Goal: Information Seeking & Learning: Understand process/instructions

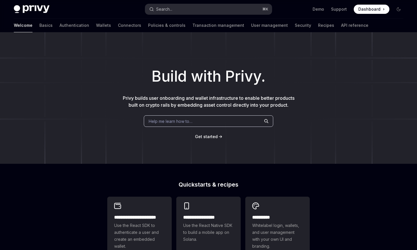
click at [164, 8] on div "Search..." at bounding box center [164, 9] width 16 height 7
click at [96, 24] on link "Wallets" at bounding box center [103, 25] width 15 height 14
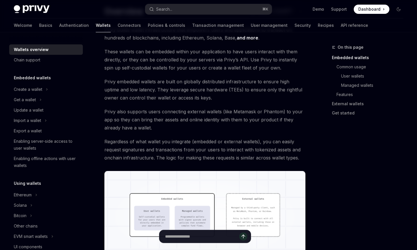
scroll to position [47, 0]
click at [26, 195] on div "Ethereum" at bounding box center [23, 194] width 18 height 7
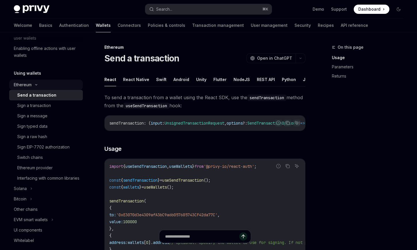
scroll to position [117, 0]
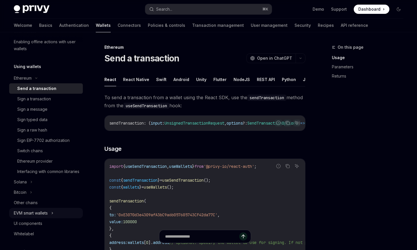
click at [28, 216] on div "EVM smart wallets" at bounding box center [31, 212] width 34 height 7
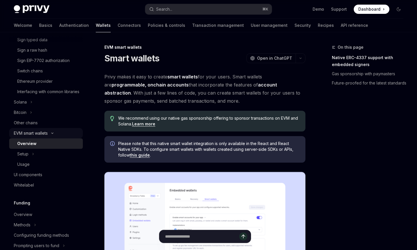
scroll to position [205, 0]
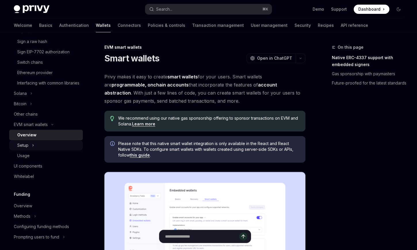
click at [60, 150] on div "Setup" at bounding box center [46, 145] width 74 height 10
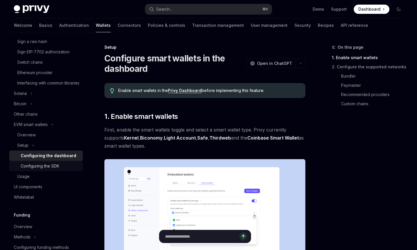
click at [37, 169] on div "Configuring the SDK" at bounding box center [40, 165] width 39 height 7
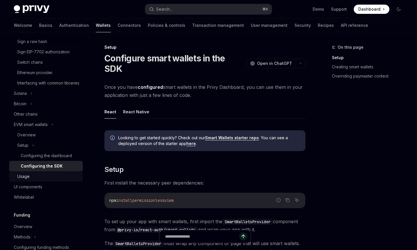
click at [26, 180] on div "Usage" at bounding box center [23, 176] width 12 height 7
type textarea "*"
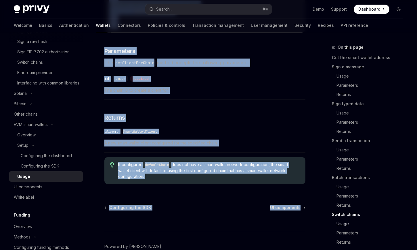
scroll to position [1816, 0]
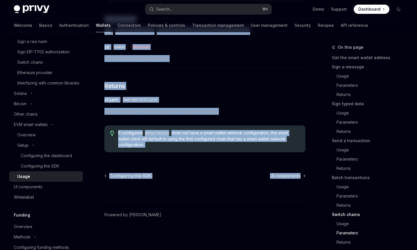
drag, startPoint x: 103, startPoint y: 54, endPoint x: 194, endPoint y: 148, distance: 130.7
copy div "Lorem ipsum dolorsi AmetCO Adip el SeddOEI TempOR Inci ut LaboREE Dolor Magna A…"
